Goal: Task Accomplishment & Management: Manage account settings

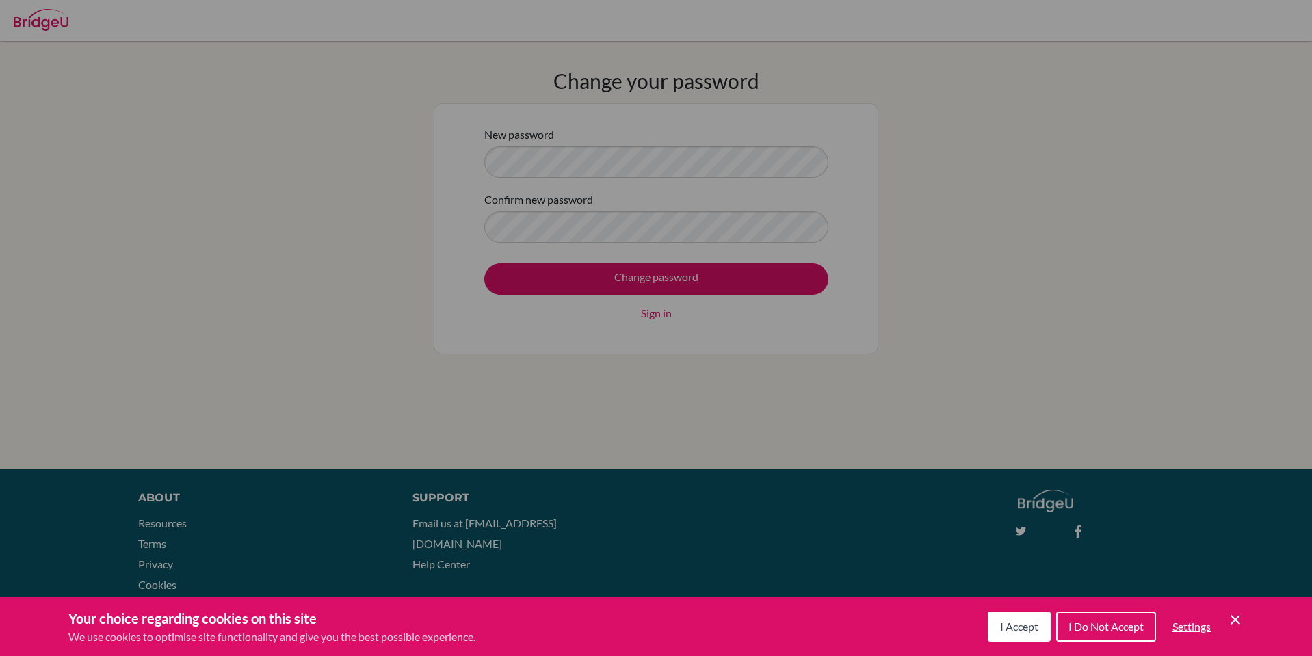
click at [1027, 625] on span "I Accept" at bounding box center [1019, 626] width 38 height 13
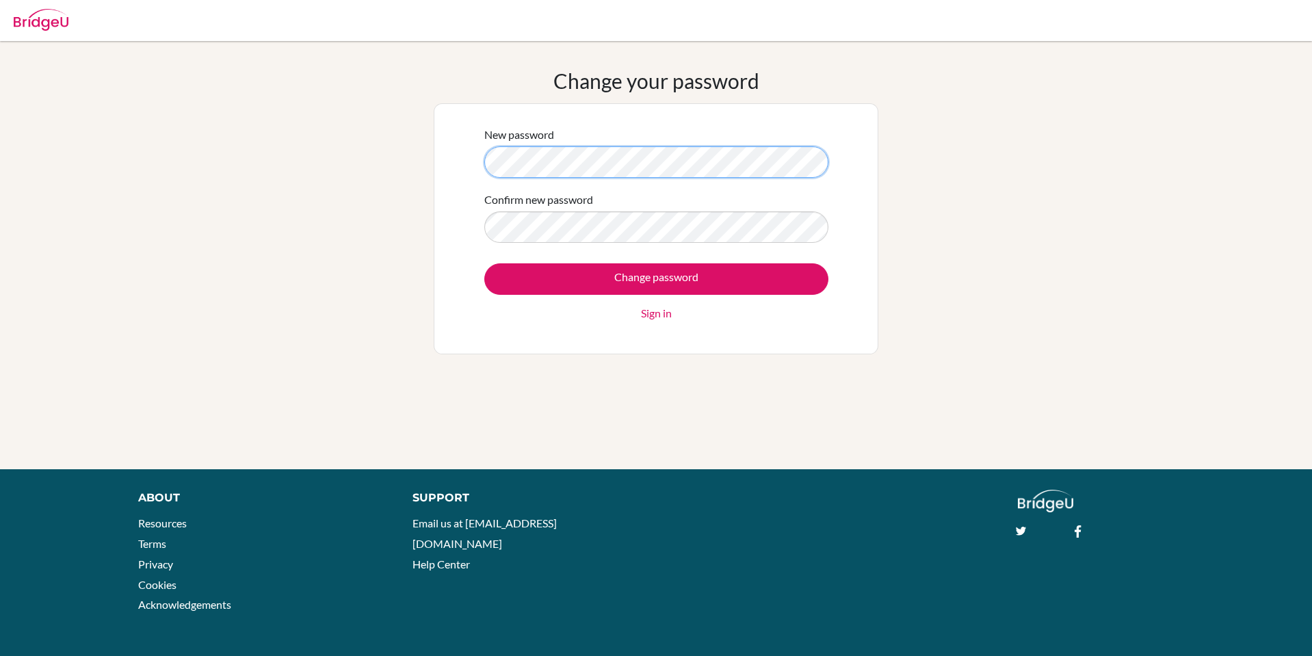
click at [81, 195] on div "Change your password New password Confirm new password Change password Sign in" at bounding box center [656, 255] width 1312 height 374
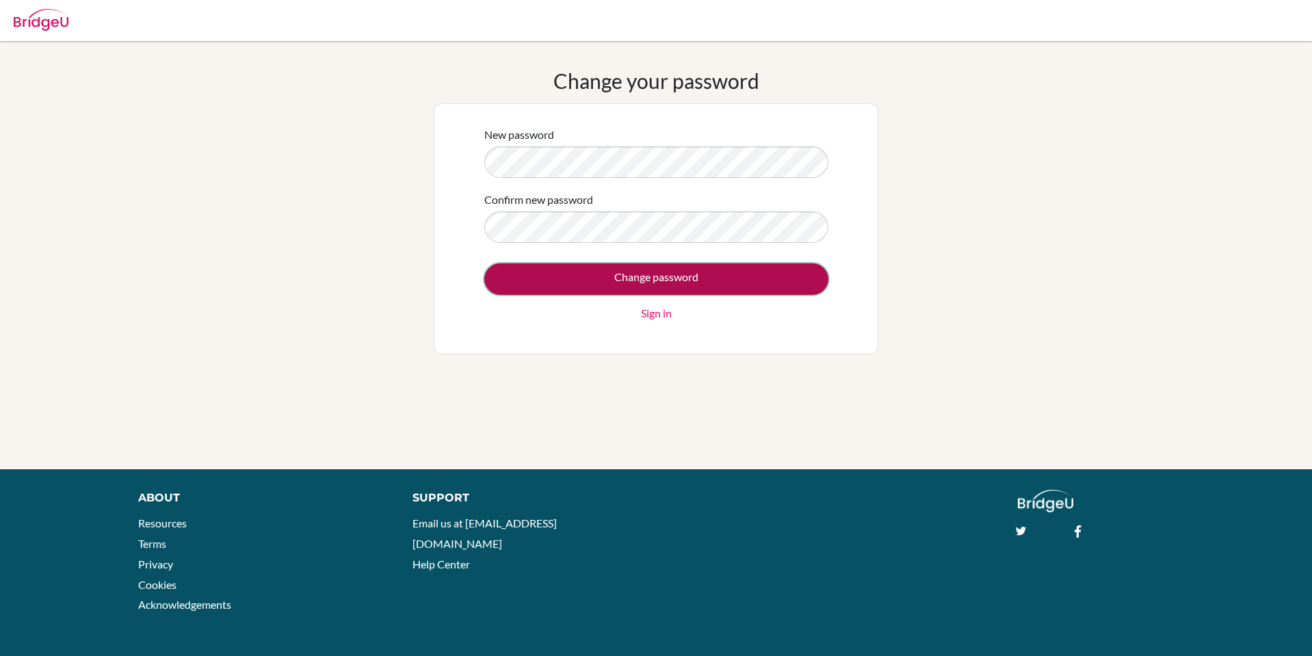
click at [591, 270] on input "Change password" at bounding box center [656, 278] width 344 height 31
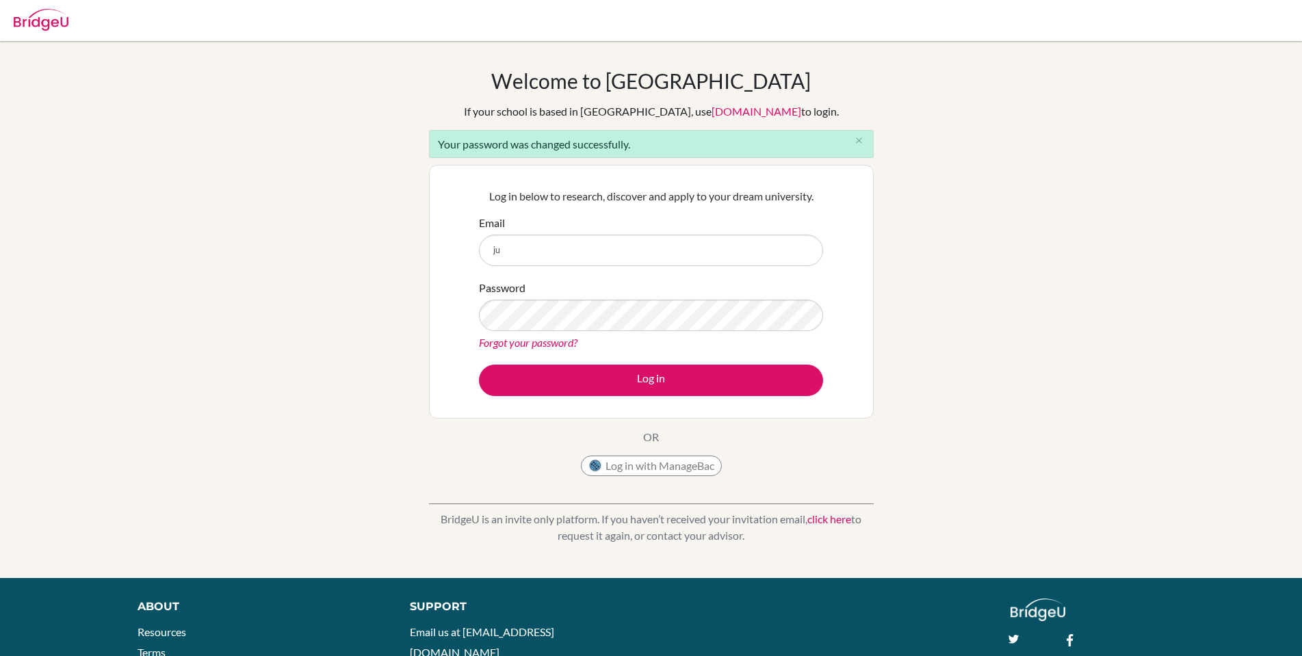
type input "j"
type input "[EMAIL_ADDRESS][DOMAIN_NAME]"
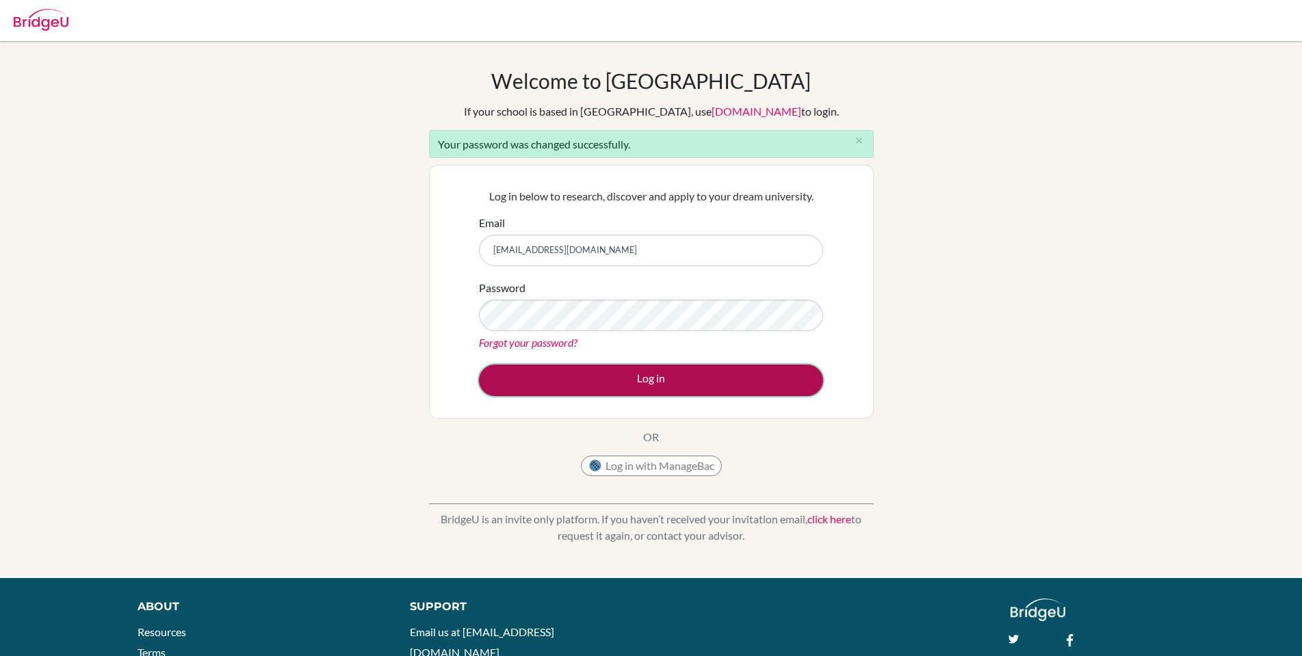
click at [675, 382] on button "Log in" at bounding box center [651, 380] width 344 height 31
